Goal: Information Seeking & Learning: Learn about a topic

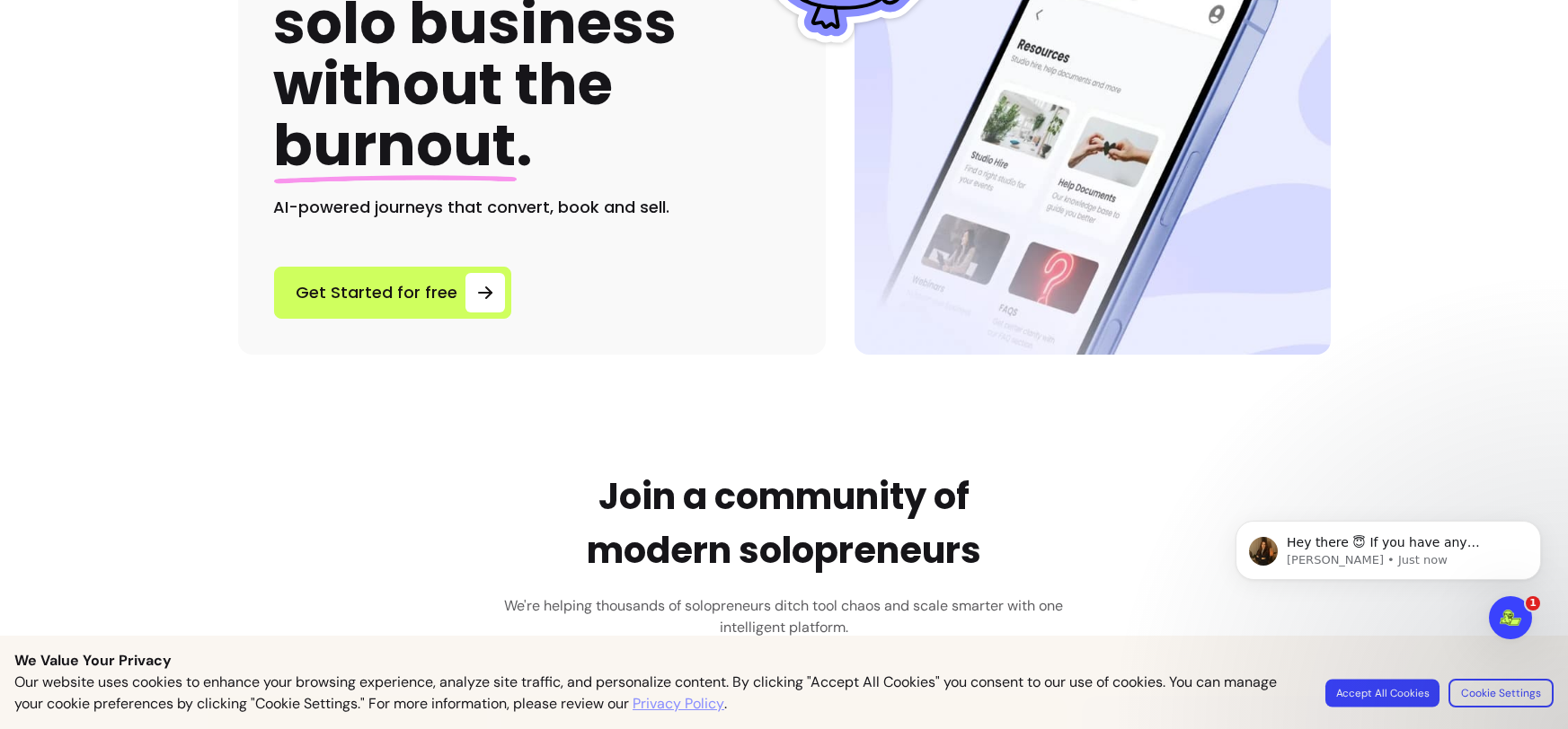
drag, startPoint x: 1400, startPoint y: 689, endPoint x: 144, endPoint y: 196, distance: 1349.3
click at [1400, 689] on button "Accept All Cookies" at bounding box center [1382, 693] width 114 height 28
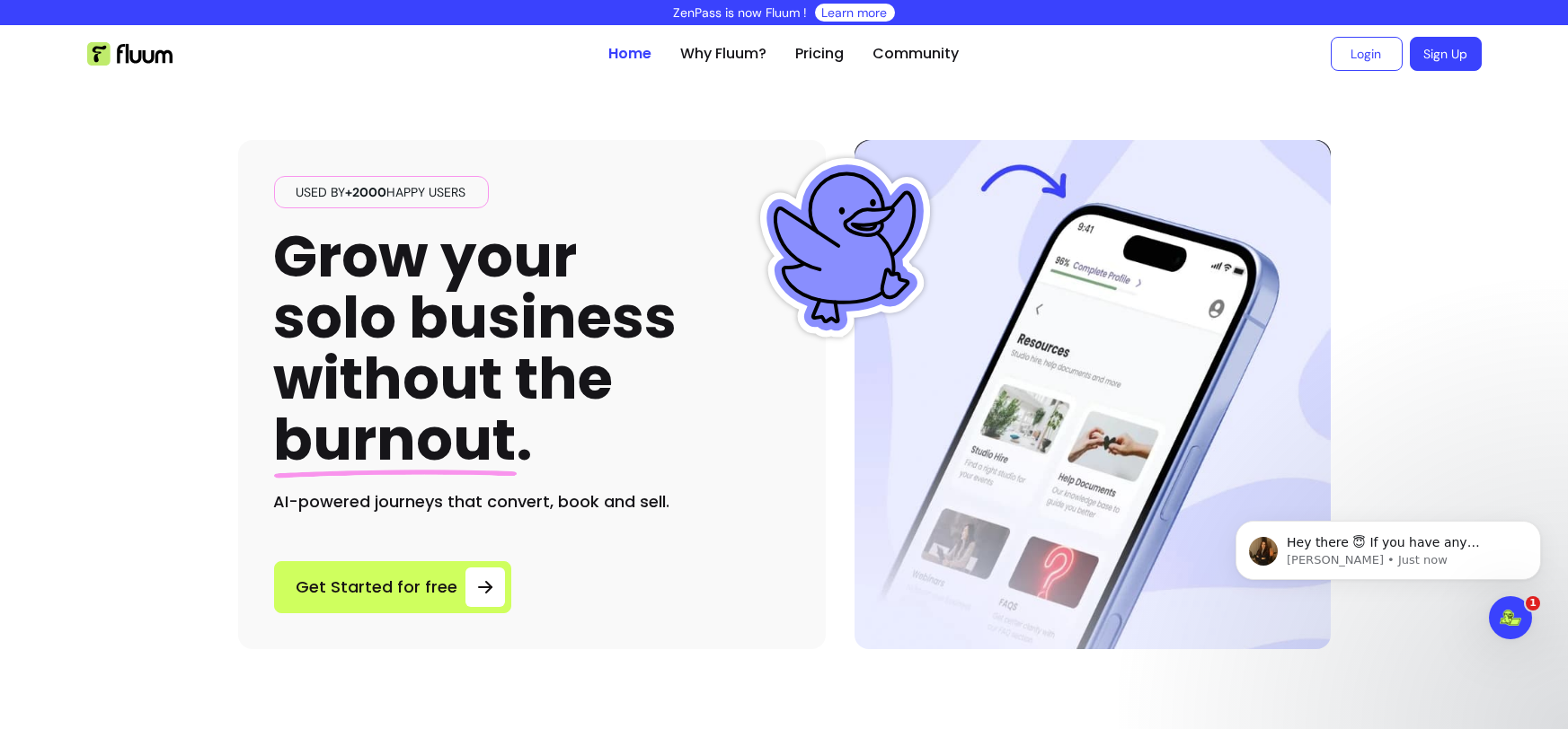
click at [630, 447] on h1 "Grow your solo business without the burnout ." at bounding box center [476, 348] width 403 height 245
drag, startPoint x: 260, startPoint y: 510, endPoint x: 678, endPoint y: 524, distance: 418.2
click at [674, 524] on div "Used by +2000 happy users Grow your solo business without the burnout . AI-powe…" at bounding box center [532, 395] width 588 height 510
click at [698, 524] on div "Used by +2000 happy users Grow your solo business without the burnout . AI-powe…" at bounding box center [532, 395] width 588 height 510
click at [717, 43] on link "Why Fluum?" at bounding box center [725, 54] width 87 height 22
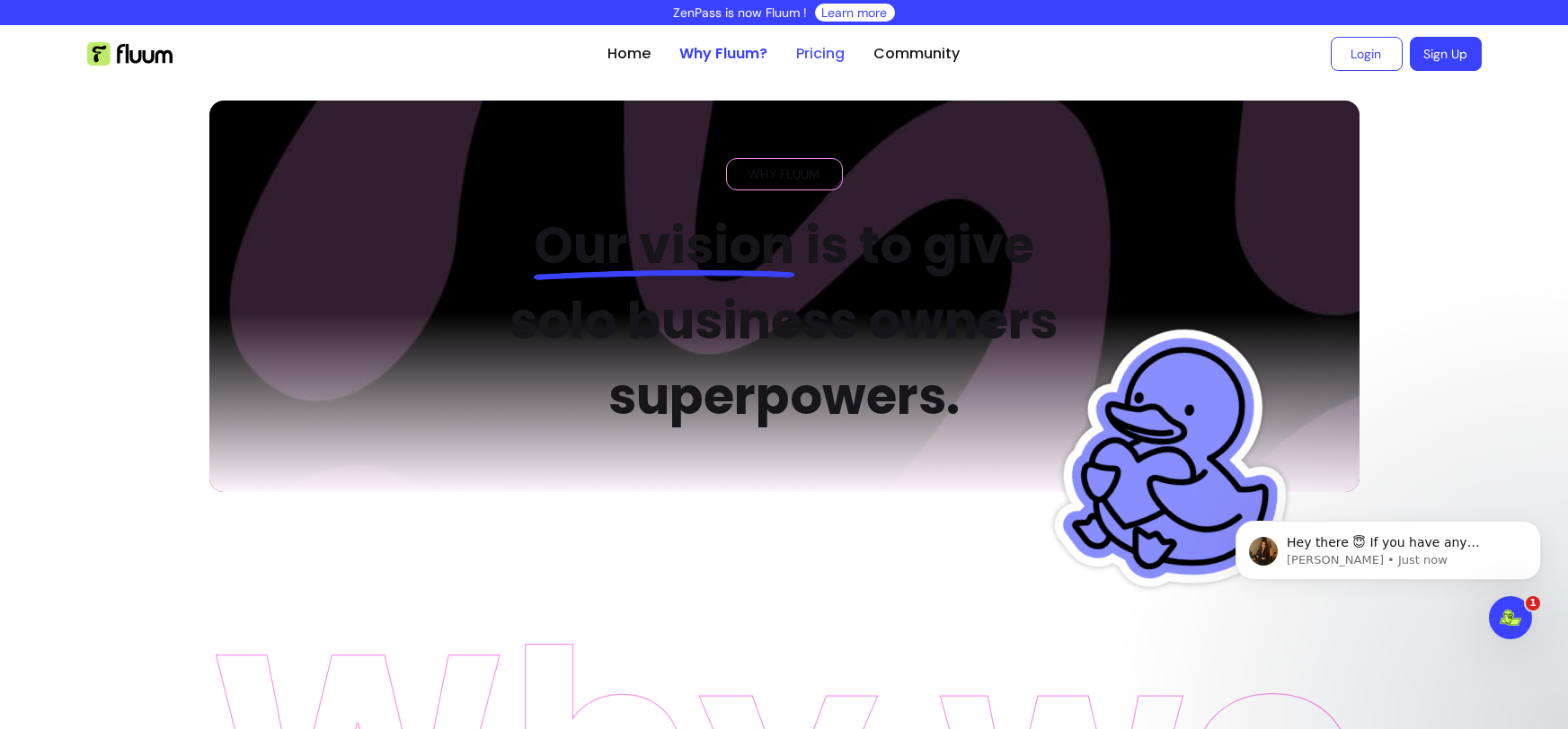
click at [819, 54] on link "Pricing" at bounding box center [822, 54] width 49 height 22
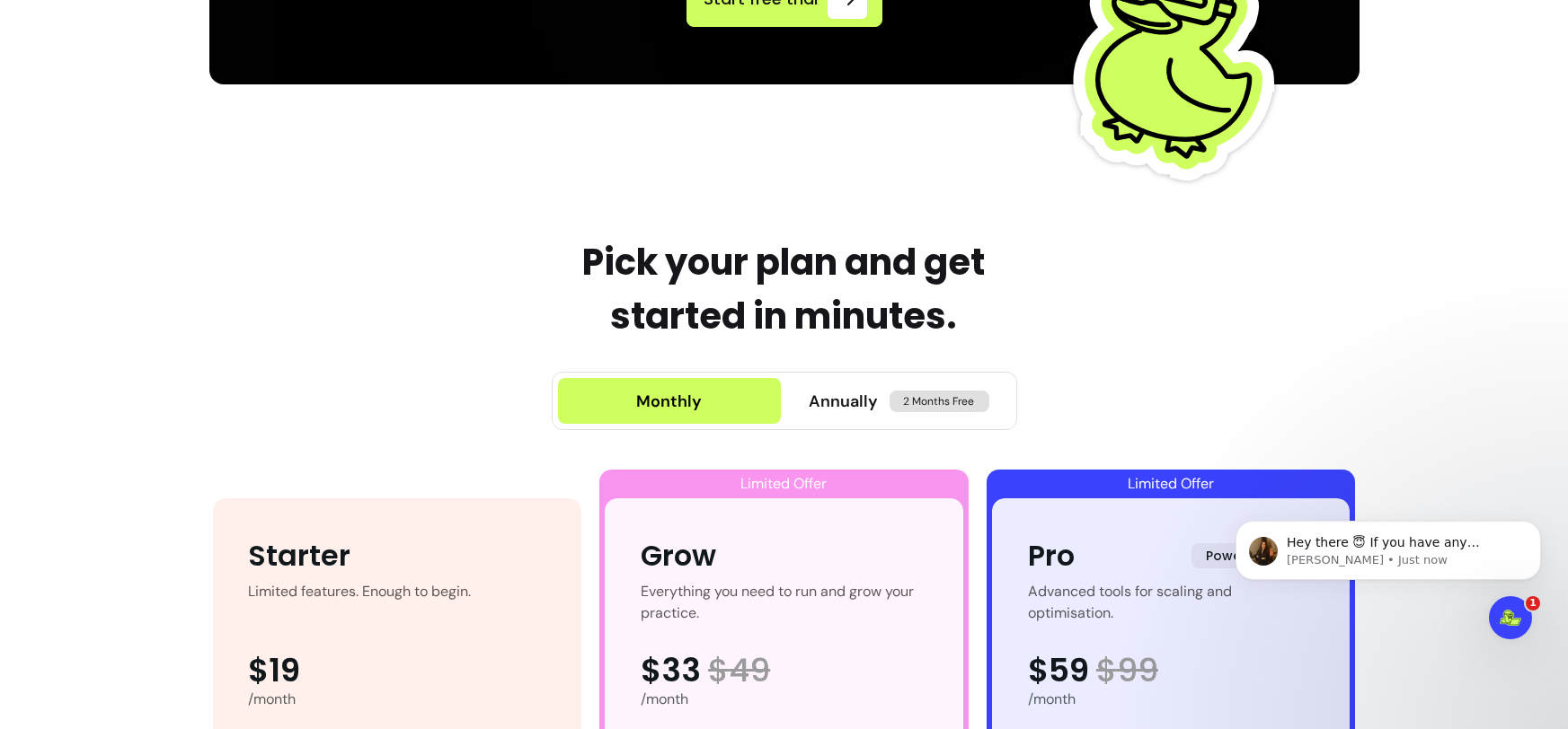
scroll to position [1030, 0]
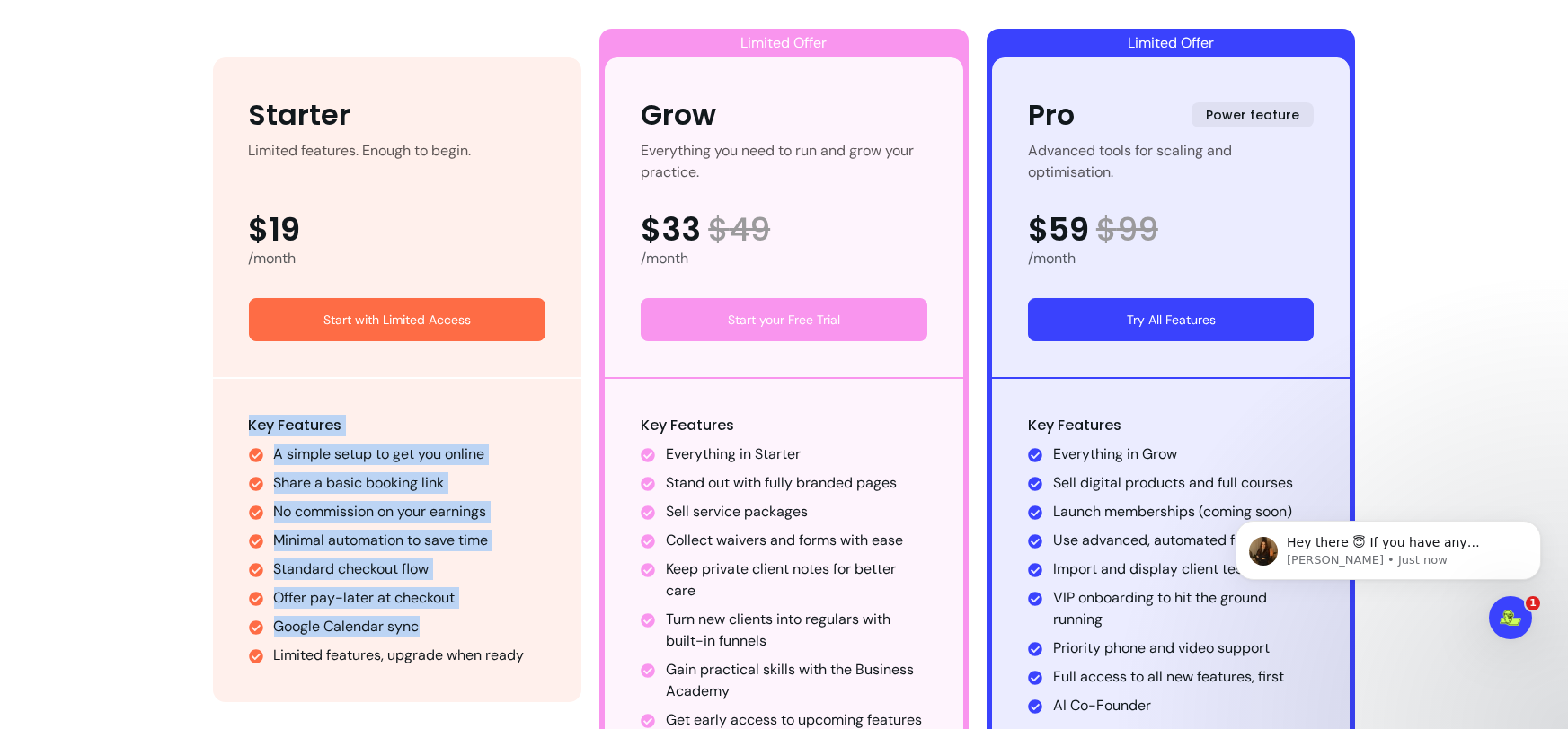
drag, startPoint x: 228, startPoint y: 435, endPoint x: 514, endPoint y: 632, distance: 347.3
click at [514, 632] on div "Key Features A simple setup to get you online Share a basic booking link No com…" at bounding box center [398, 540] width 369 height 323
click at [513, 634] on li "Google Calendar sync" at bounding box center [410, 626] width 272 height 22
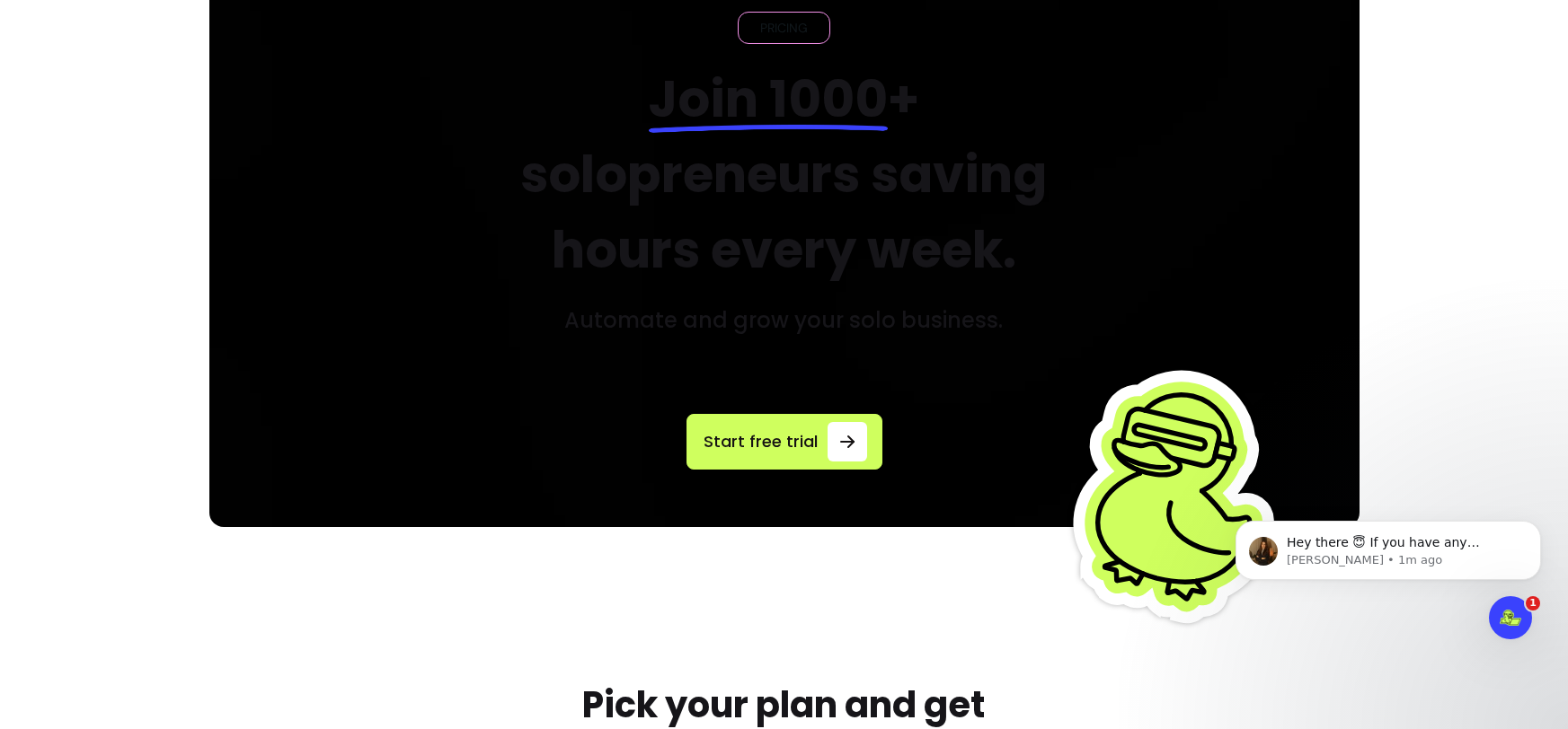
scroll to position [0, 0]
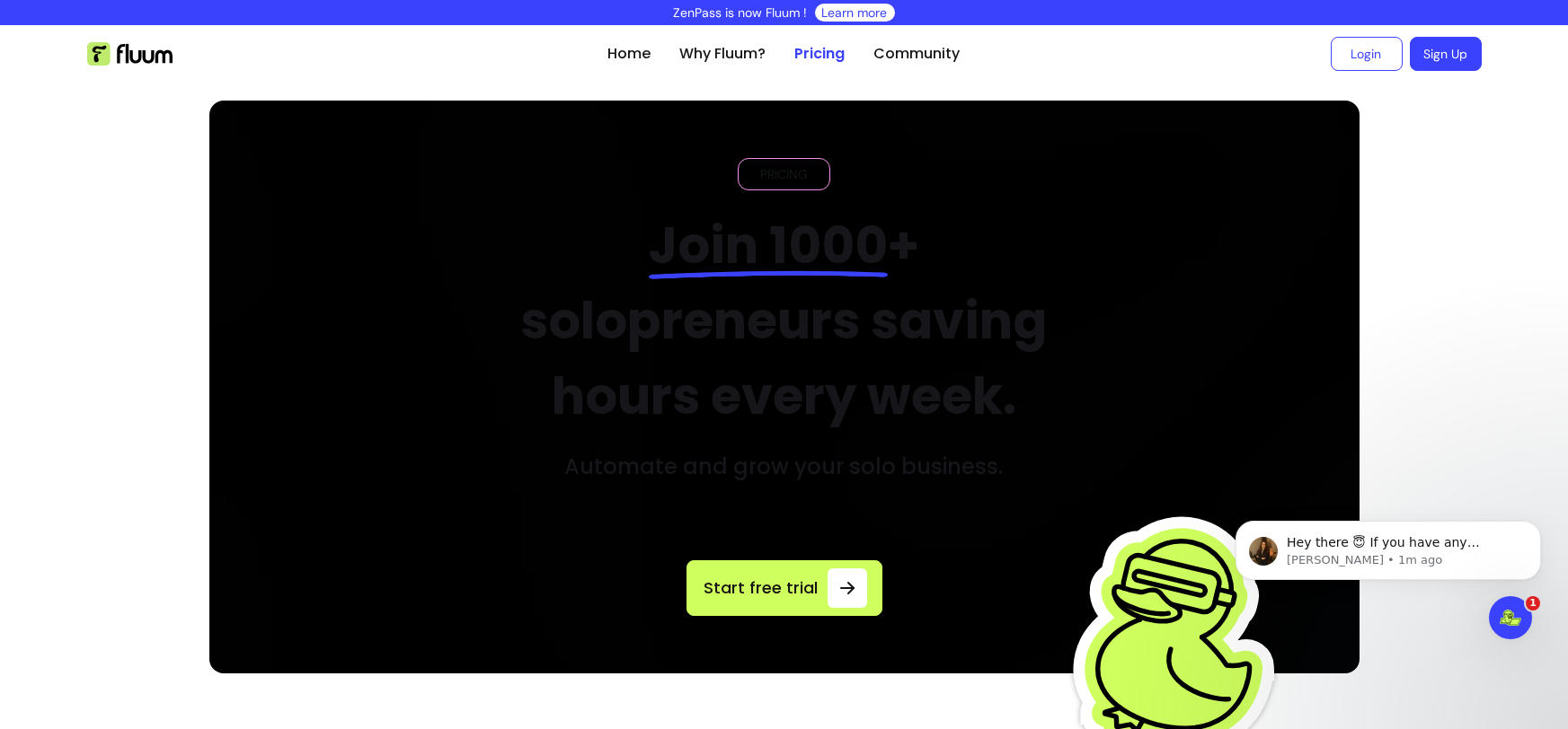
click at [154, 62] on img at bounding box center [130, 54] width 86 height 24
